Goal: Task Accomplishment & Management: Complete application form

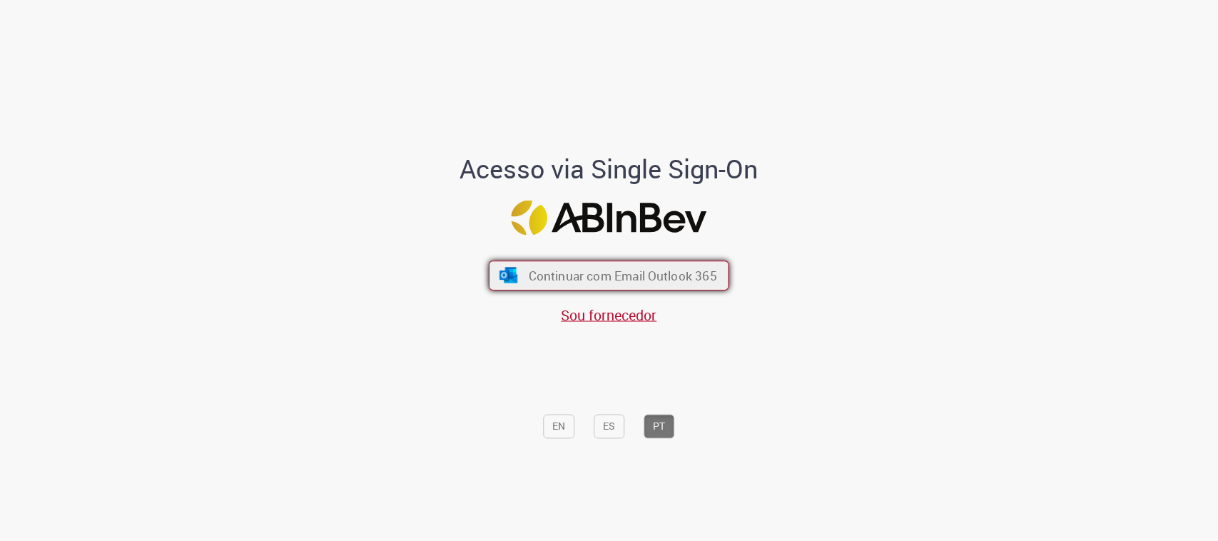
click at [567, 279] on span "Continuar com Email Outlook 365" at bounding box center [623, 276] width 188 height 16
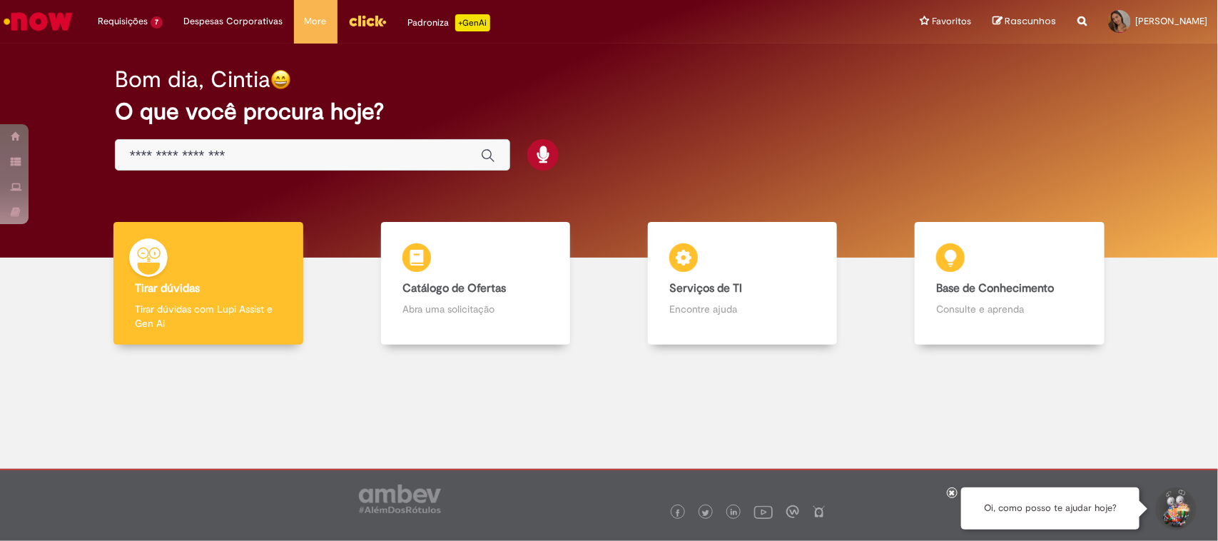
click at [371, 21] on img "Menu Cabeçalho" at bounding box center [367, 20] width 39 height 21
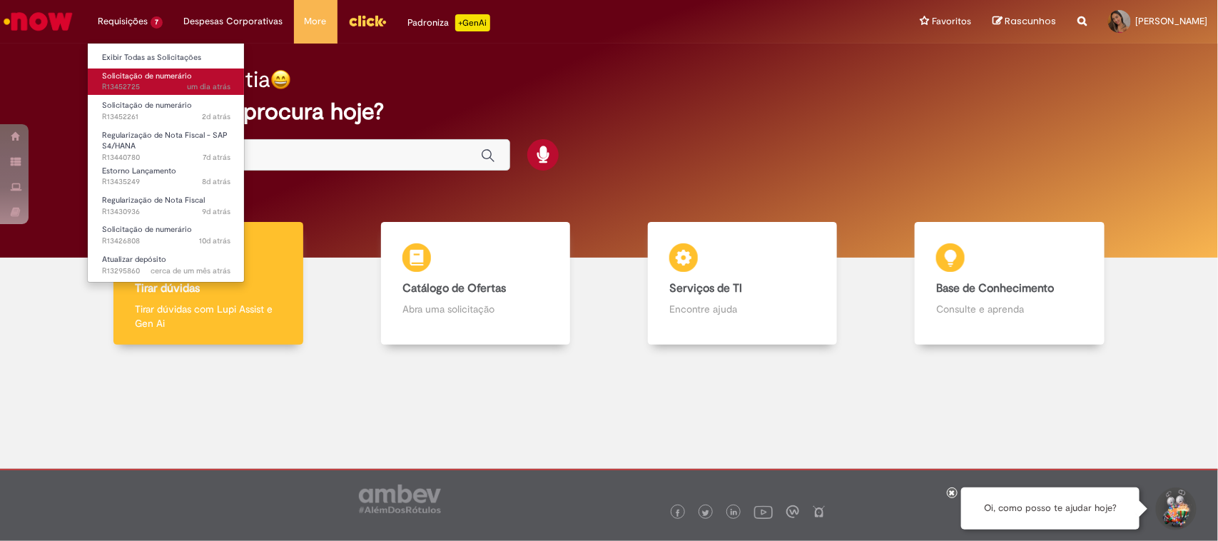
click at [159, 81] on span "Solicitação de numerário" at bounding box center [147, 76] width 90 height 11
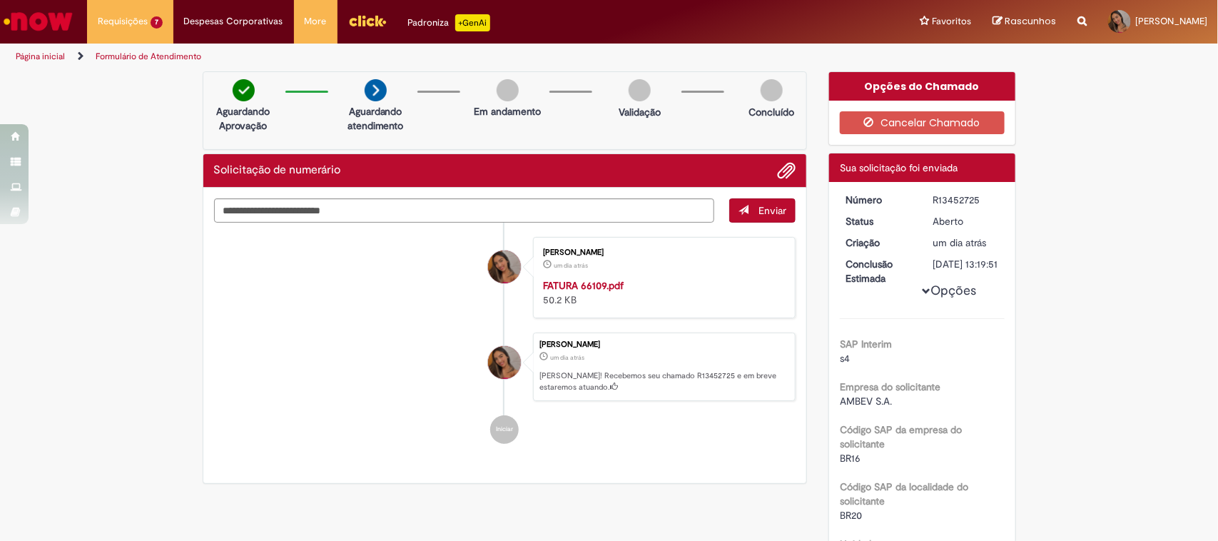
click at [336, 425] on li "Iniciar" at bounding box center [505, 429] width 582 height 29
